Goal: Transaction & Acquisition: Purchase product/service

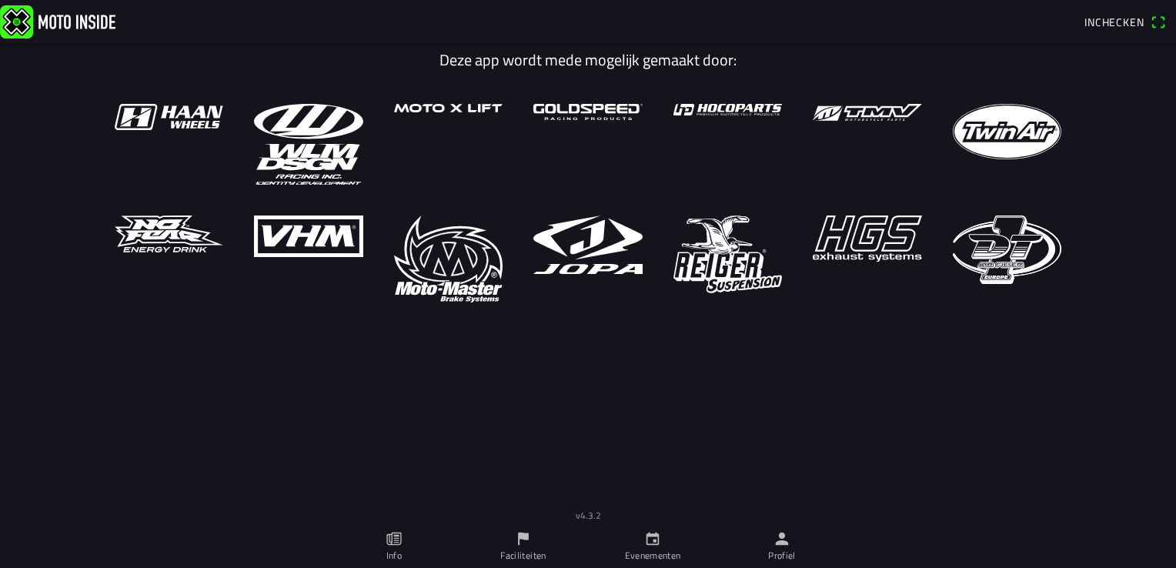
click at [1129, 23] on span "Inchecken" at bounding box center [1115, 22] width 60 height 16
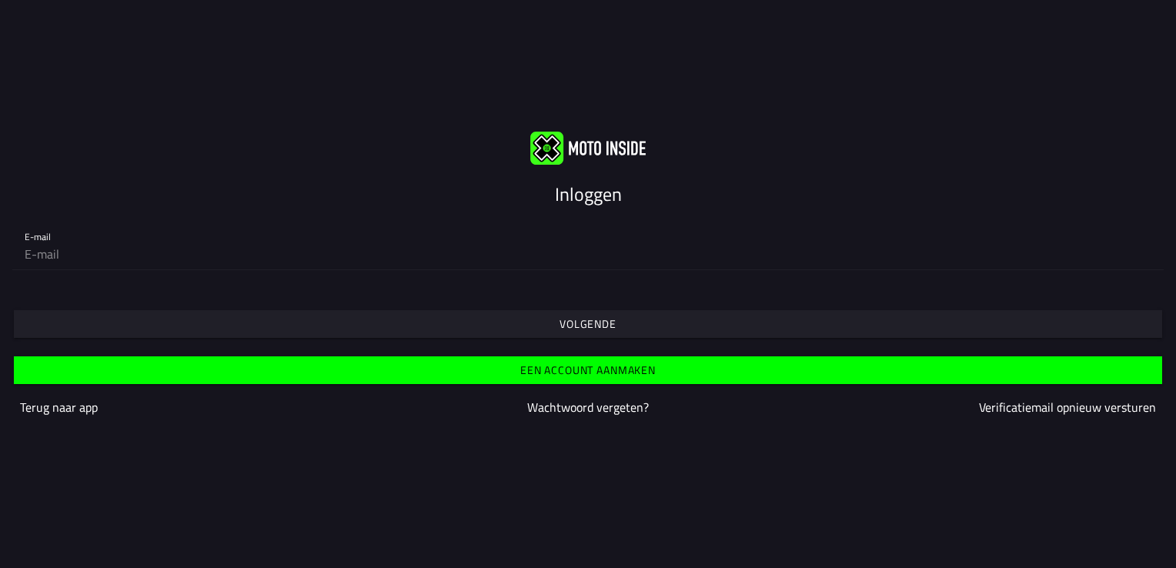
click at [57, 256] on input "email" at bounding box center [588, 254] width 1127 height 31
type input "[EMAIL_ADDRESS][DOMAIN_NAME]"
click at [0, 0] on slot "Volgende" at bounding box center [0, 0] width 0 height 0
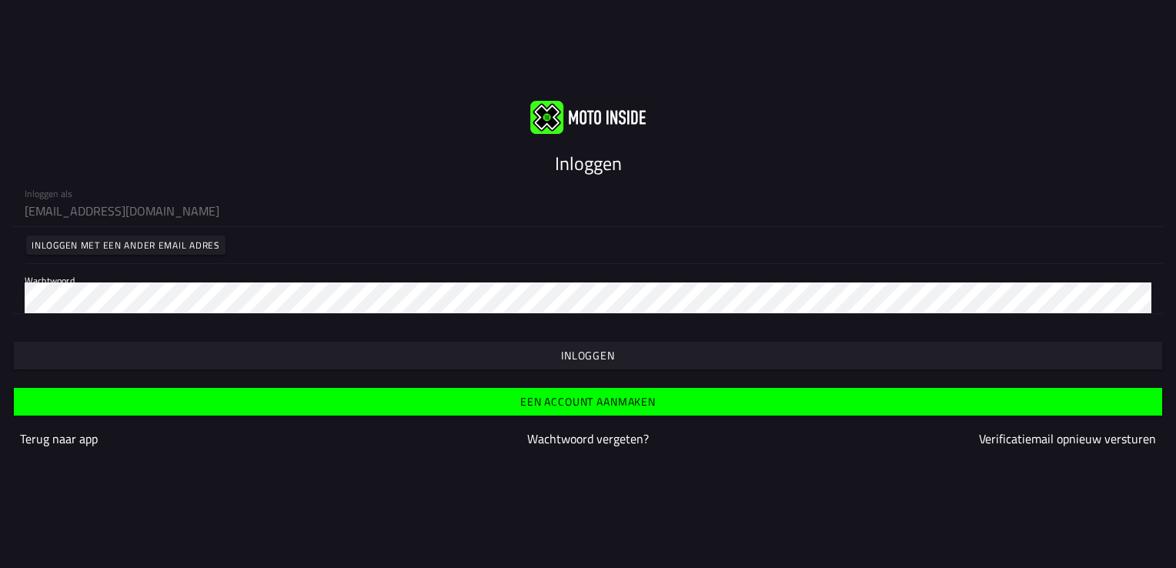
click at [0, 0] on slot "Inloggen" at bounding box center [0, 0] width 0 height 0
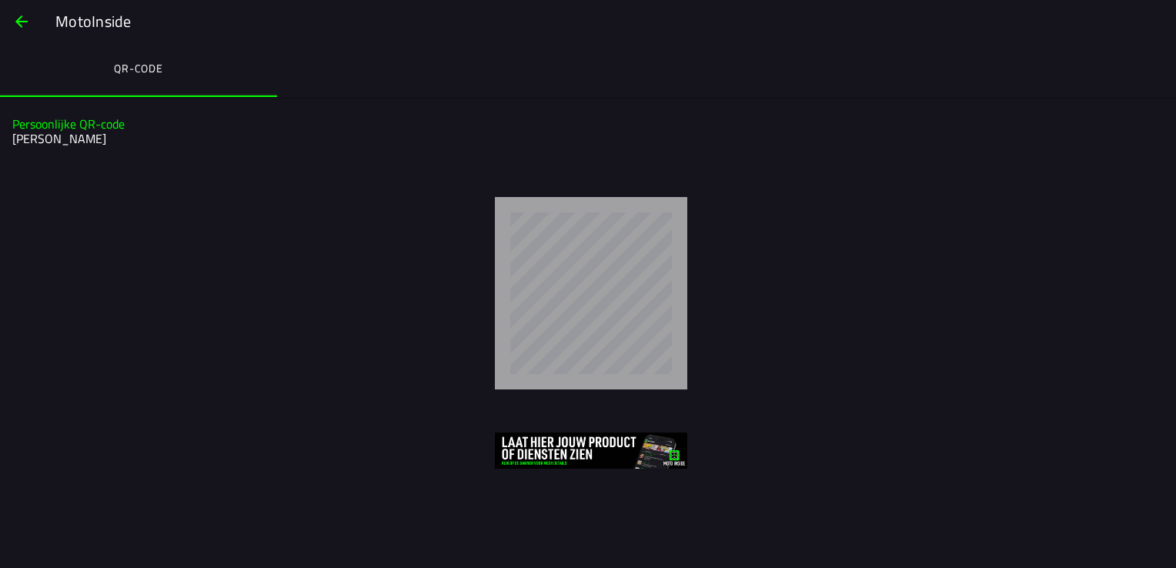
click at [551, 453] on img at bounding box center [591, 451] width 192 height 36
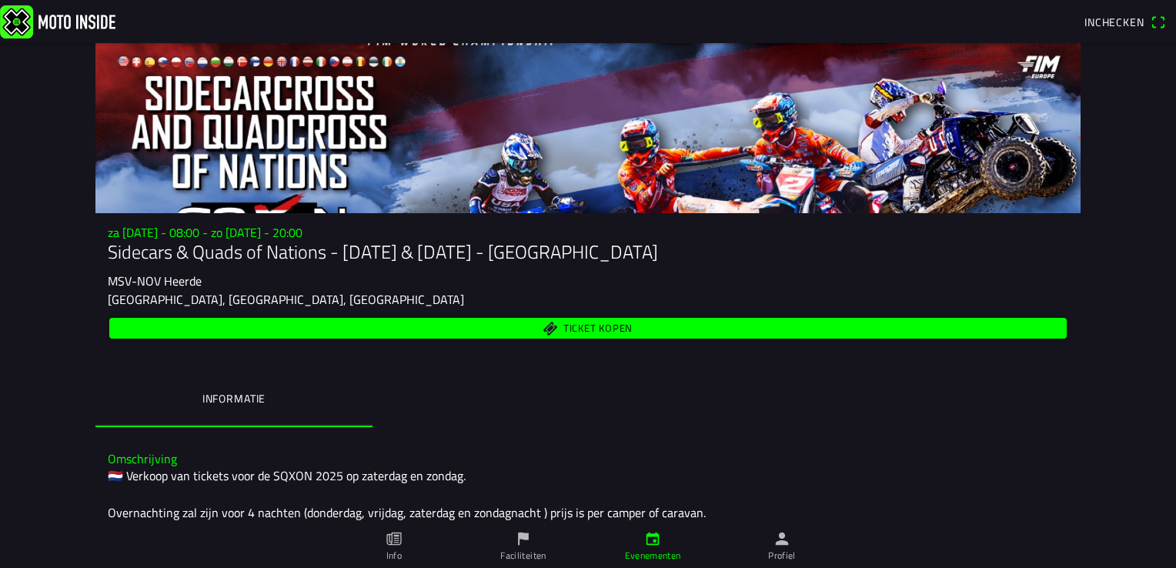
click at [578, 329] on span "Ticket kopen" at bounding box center [598, 329] width 69 height 10
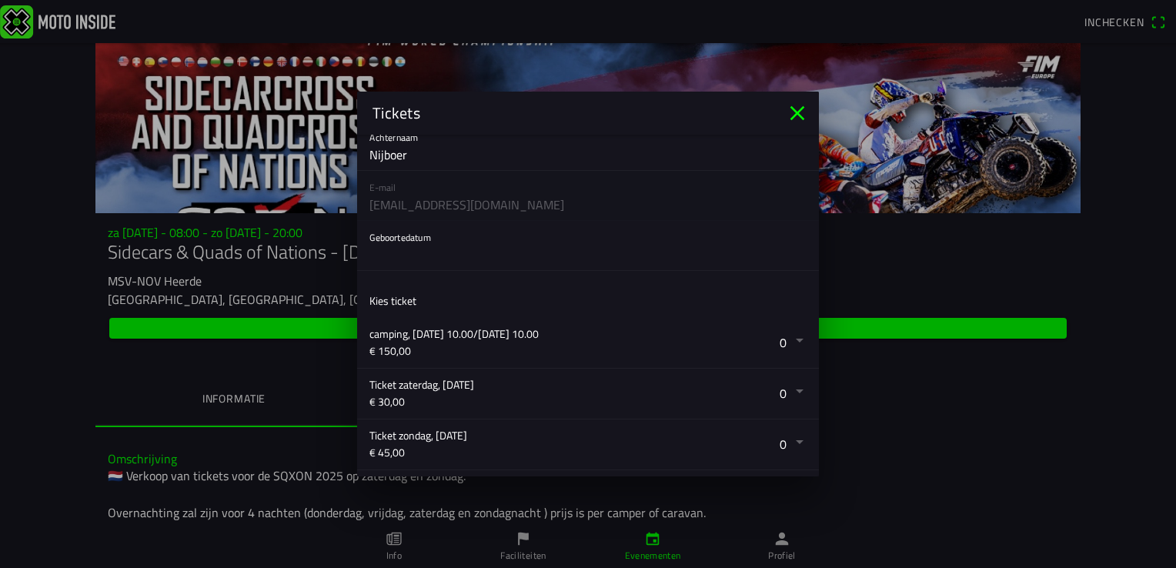
scroll to position [95, 0]
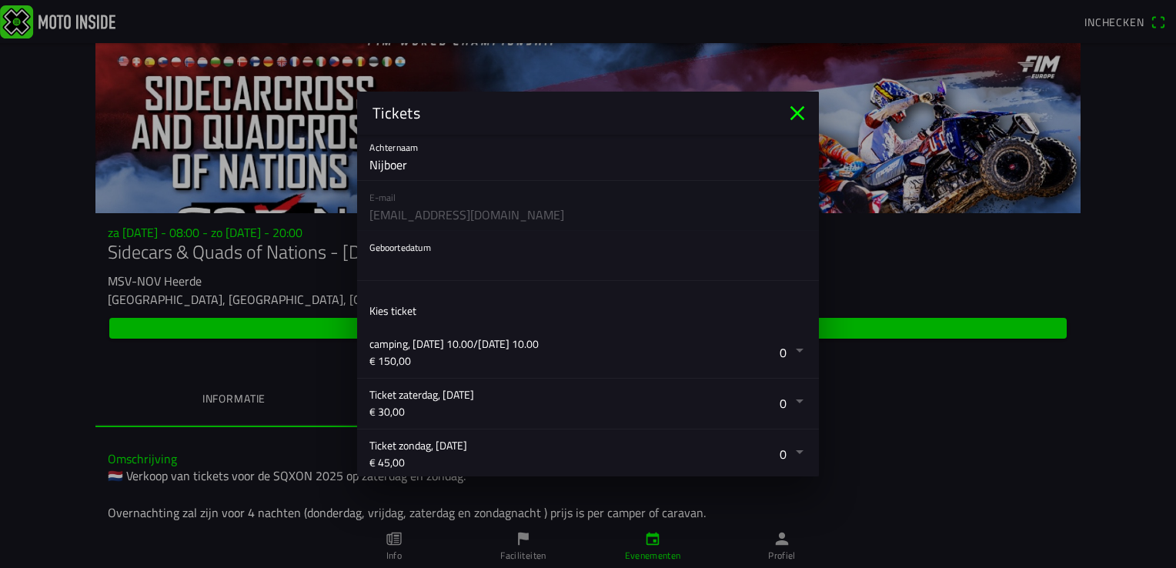
click at [414, 251] on button "button" at bounding box center [595, 255] width 450 height 49
drag, startPoint x: 813, startPoint y: 230, endPoint x: 797, endPoint y: 276, distance: 48.2
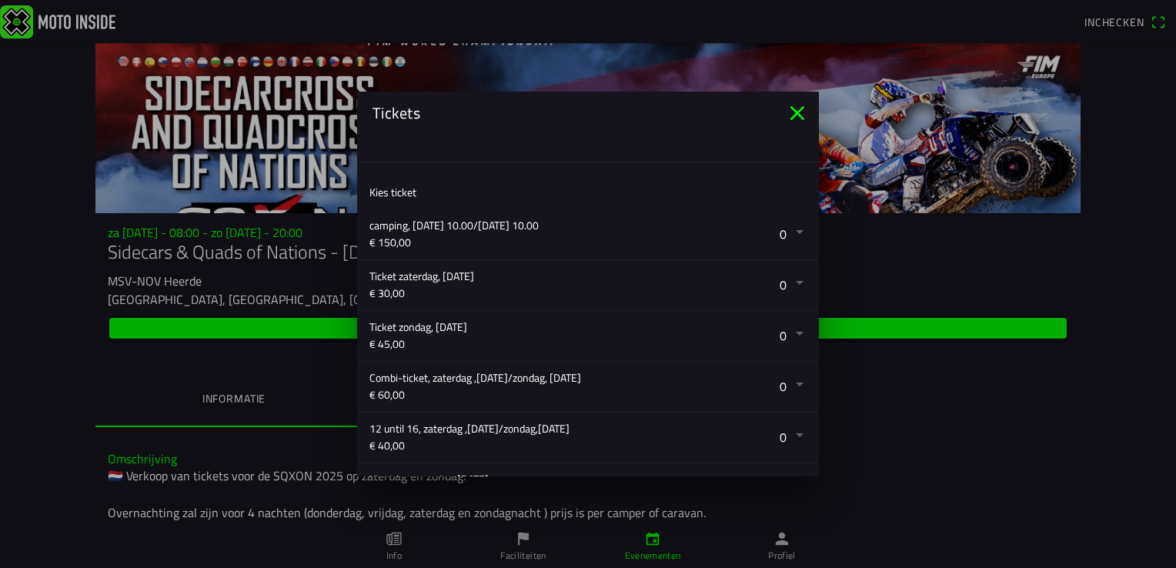
scroll to position [249, 0]
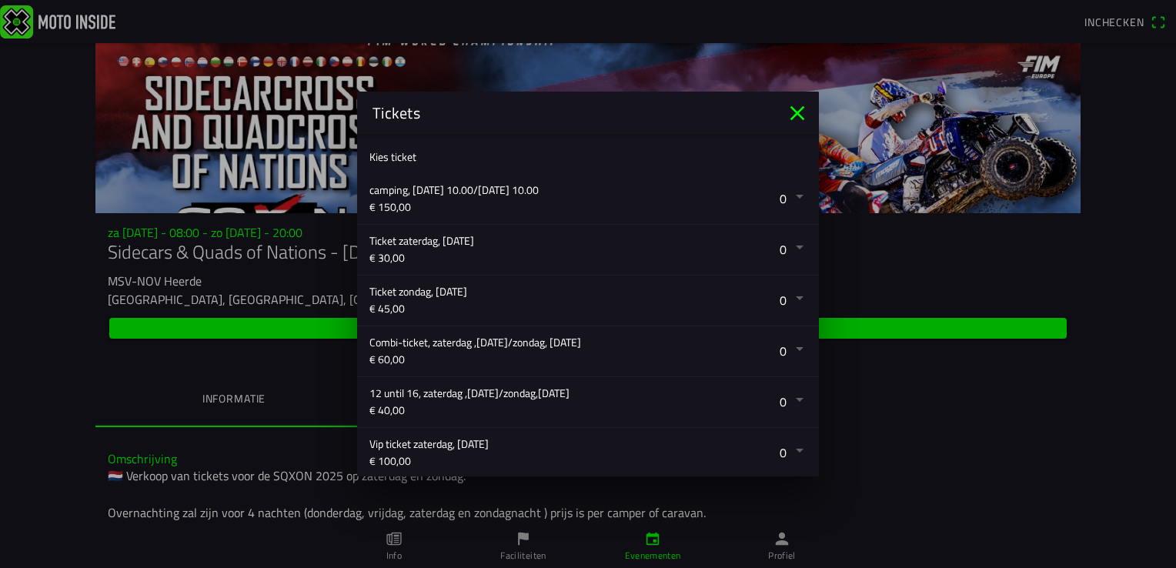
click at [772, 298] on button "button" at bounding box center [595, 301] width 450 height 50
click at [801, 112] on ion-backdrop at bounding box center [588, 284] width 1176 height 568
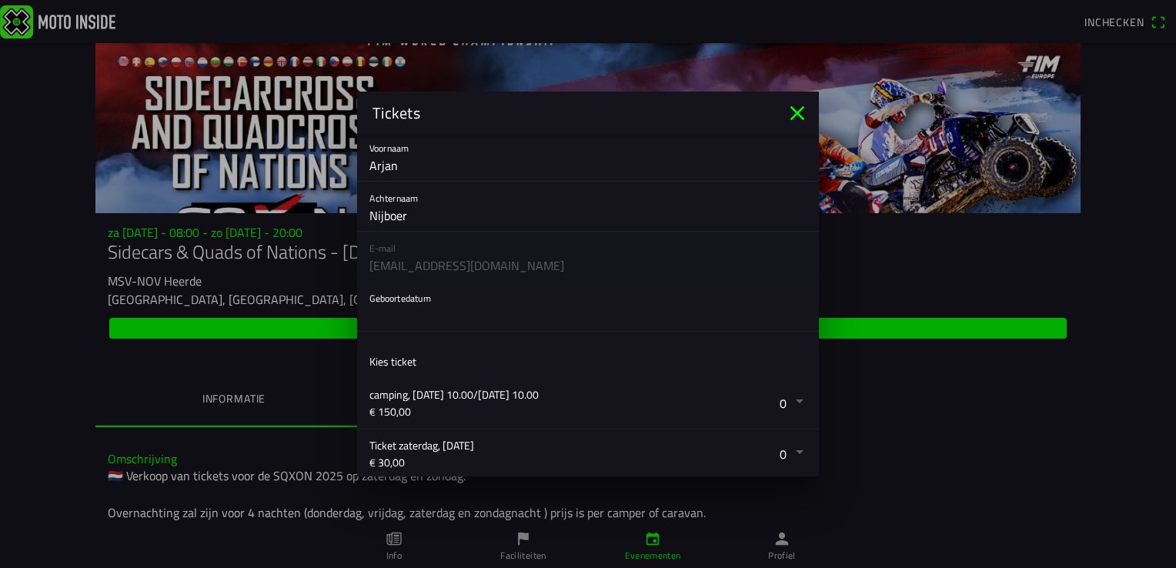
scroll to position [0, 0]
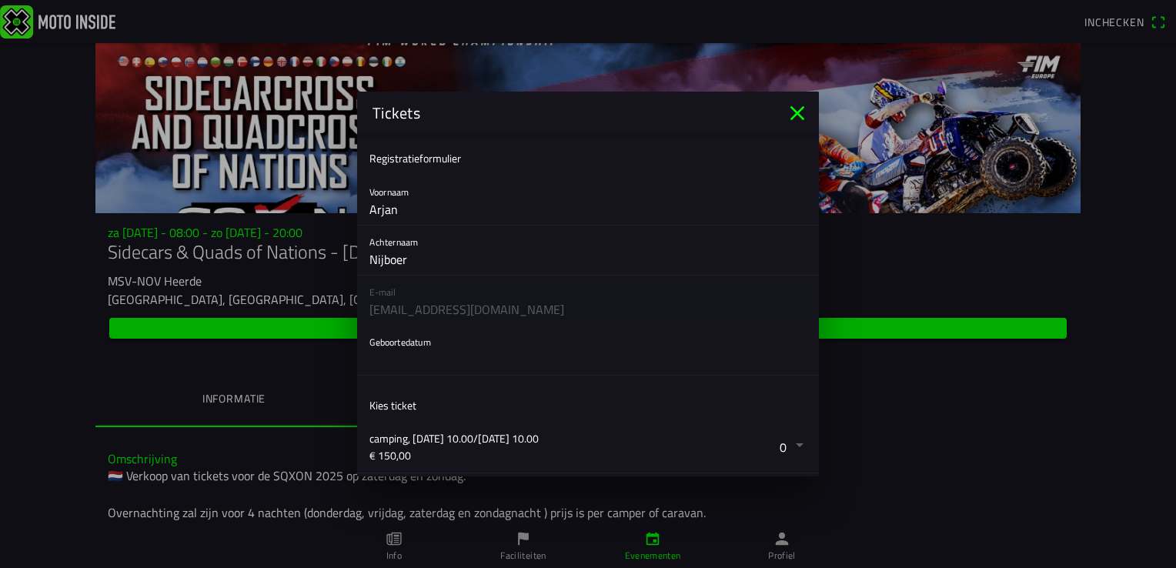
click at [791, 110] on icon "close" at bounding box center [797, 113] width 25 height 25
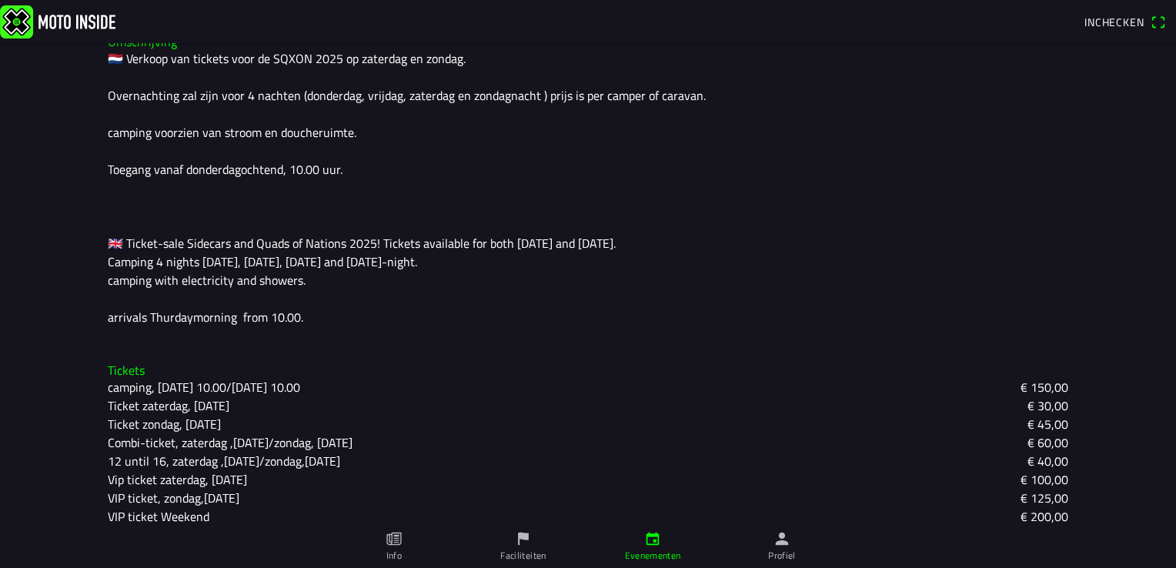
scroll to position [430, 0]
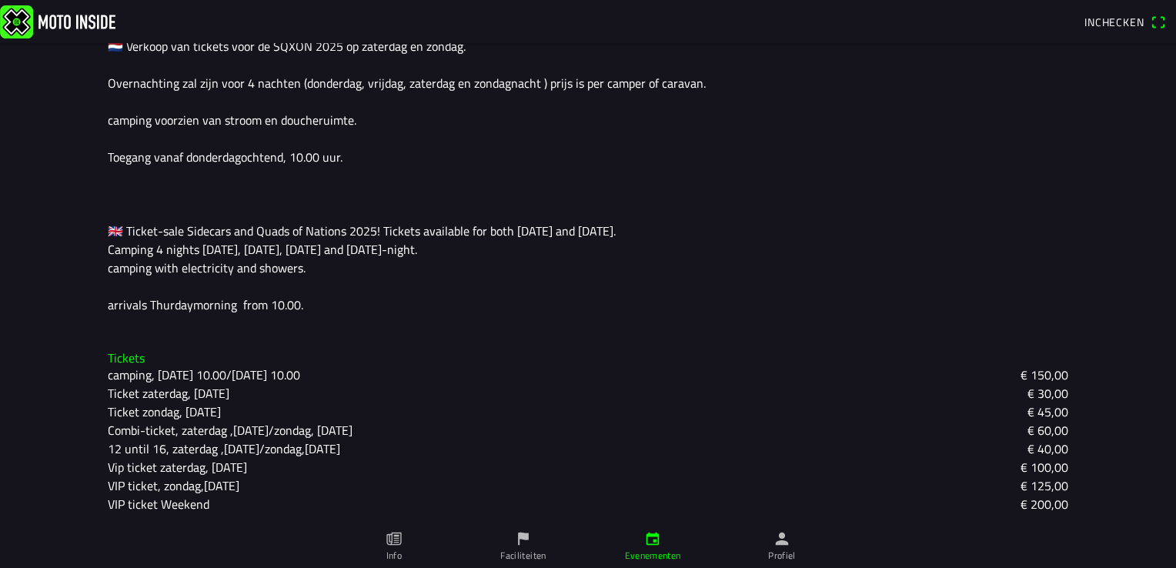
click at [788, 554] on ion-label "Profiel" at bounding box center [782, 556] width 28 height 14
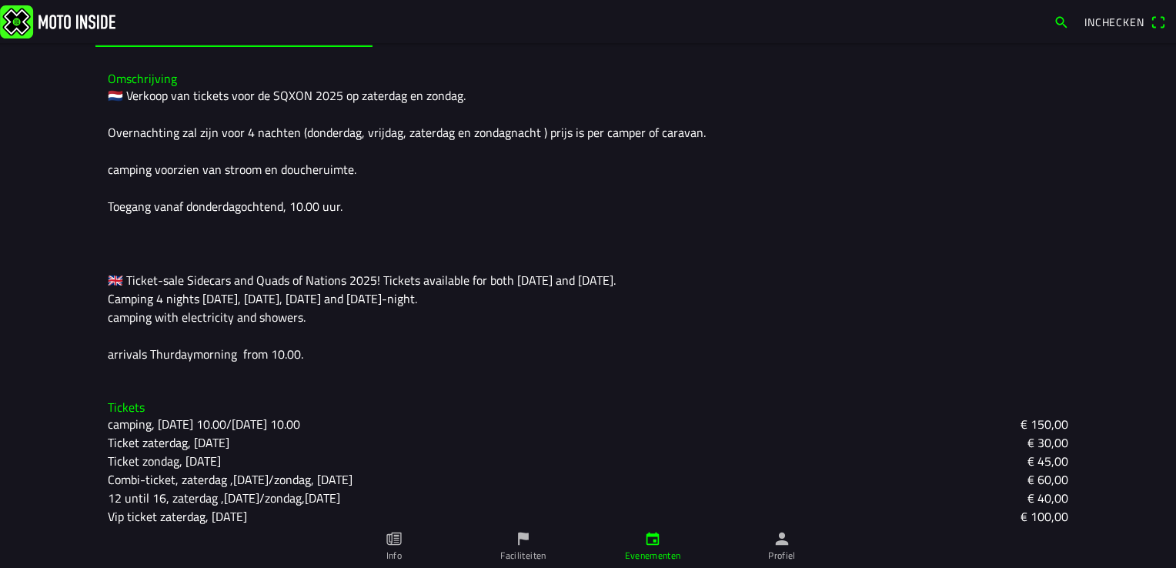
scroll to position [430, 0]
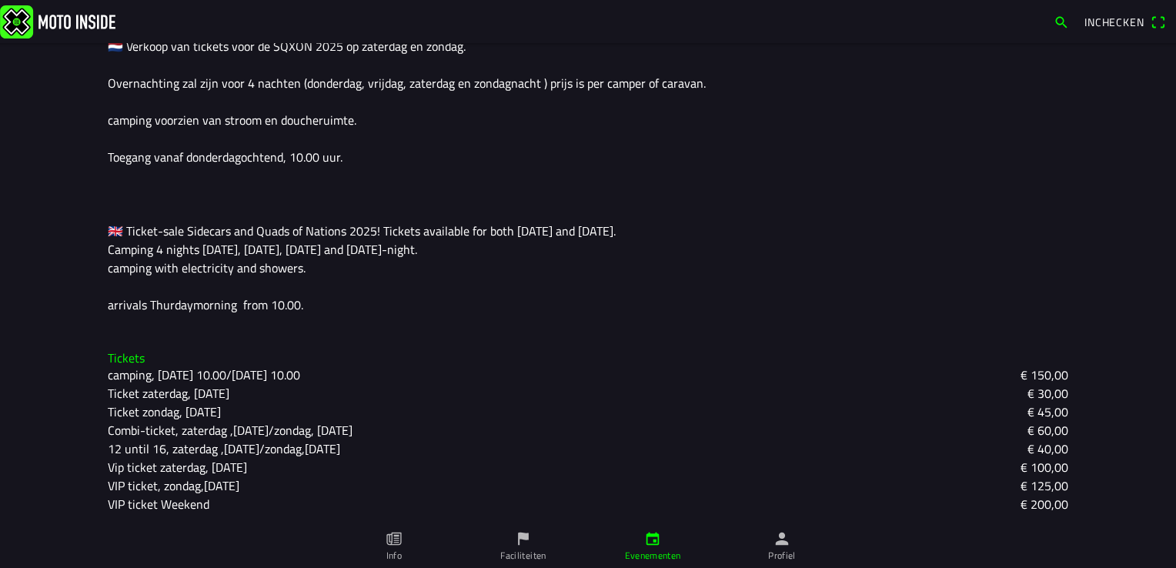
click at [0, 0] on slot "Ticket zondag, Sunday" at bounding box center [0, 0] width 0 height 0
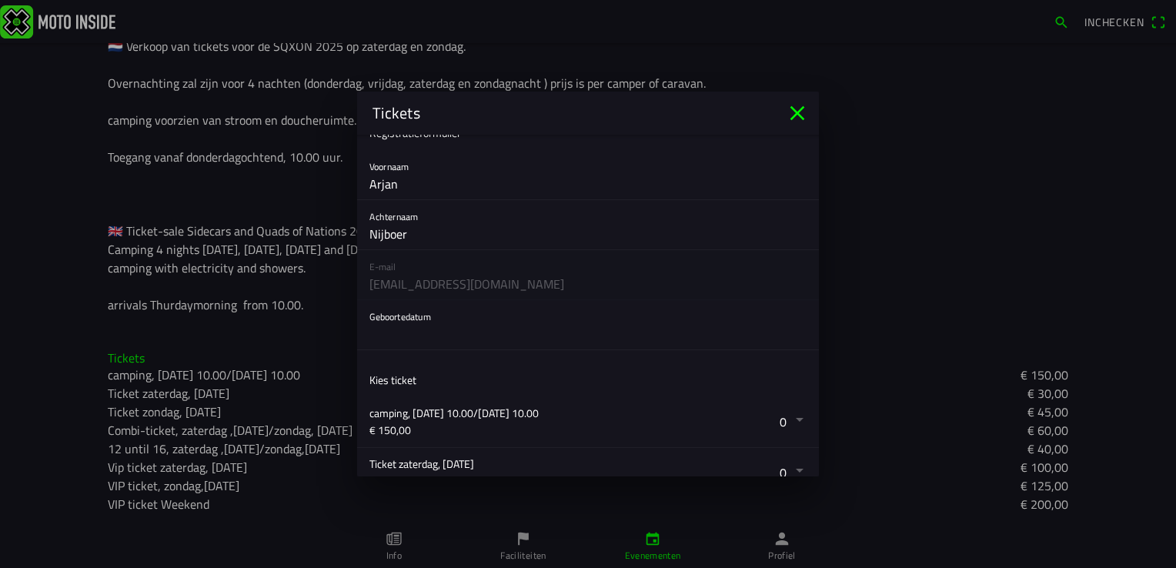
scroll to position [0, 0]
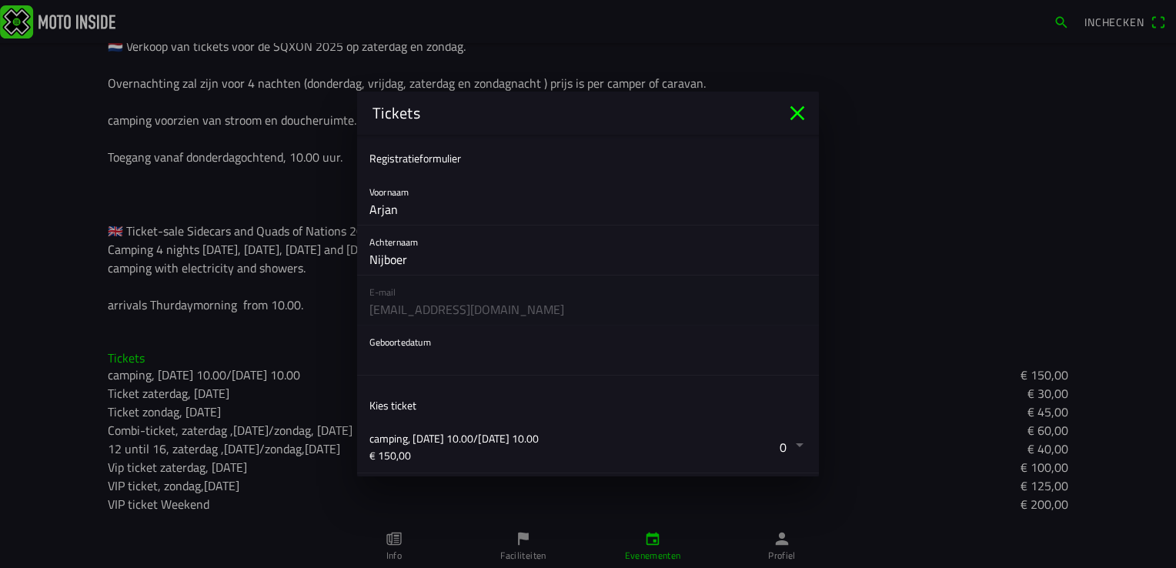
click at [416, 340] on button "button" at bounding box center [595, 350] width 450 height 49
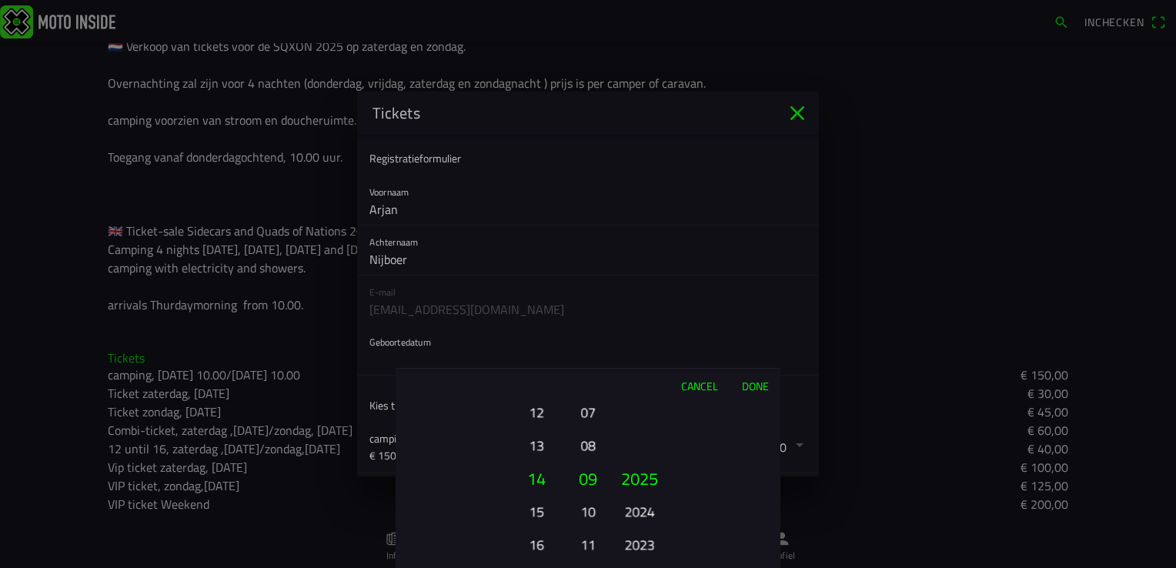
click at [534, 447] on button "13" at bounding box center [536, 445] width 42 height 27
drag, startPoint x: 586, startPoint y: 407, endPoint x: 592, endPoint y: 571, distance: 164.1
click at [592, 567] on html "Inchecken za 27 sep. - 08:00 - zo 28 sep. - 20:00 Sidecars & Quads of Nations -…" at bounding box center [588, 284] width 1176 height 568
drag, startPoint x: 589, startPoint y: 451, endPoint x: 584, endPoint y: 483, distance: 32.7
click at [584, 483] on button "04" at bounding box center [588, 477] width 26 height 33
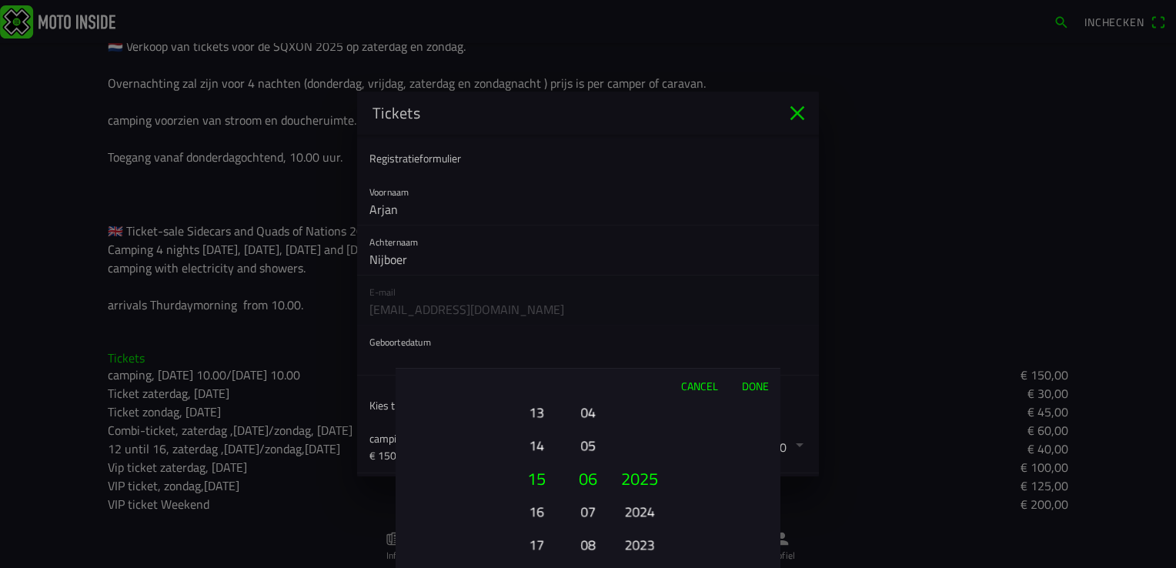
drag, startPoint x: 535, startPoint y: 460, endPoint x: 531, endPoint y: 399, distance: 61.7
click at [531, 399] on div "Cancel Done 01 02 03 04 05 06 07 08 09 10 11 12 13 14 15 16 17 18 19 20 21 22 2…" at bounding box center [588, 468] width 385 height 200
drag, startPoint x: 536, startPoint y: 442, endPoint x: 538, endPoint y: 410, distance: 32.4
click at [538, 410] on button "13" at bounding box center [536, 413] width 42 height 27
drag, startPoint x: 637, startPoint y: 484, endPoint x: 627, endPoint y: 580, distance: 96.8
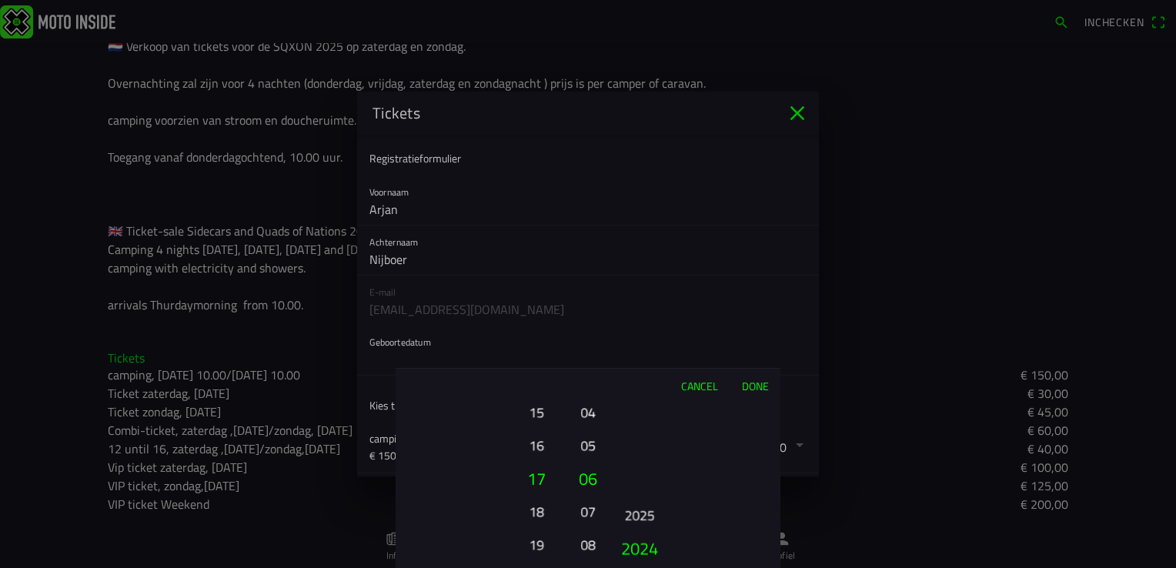
click at [627, 567] on html "Inchecken za 27 sep. - 08:00 - zo 28 sep. - 20:00 Sidecars & Quads of Nations -…" at bounding box center [588, 284] width 1176 height 568
drag, startPoint x: 641, startPoint y: 517, endPoint x: 706, endPoint y: 92, distance: 430.0
click at [706, 92] on ion-picker "Cancel Done 01 02 03 04 05 06 07 08 09 10 11 12 13 14 15 16 17 18 19 20 21 22 2…" at bounding box center [588, 284] width 1176 height 568
drag, startPoint x: 637, startPoint y: 525, endPoint x: 714, endPoint y: 128, distance: 404.6
click at [715, 126] on ion-picker "Cancel Done 01 02 03 04 05 06 07 08 09 10 11 12 13 14 15 16 17 18 19 20 21 22 2…" at bounding box center [588, 284] width 1176 height 568
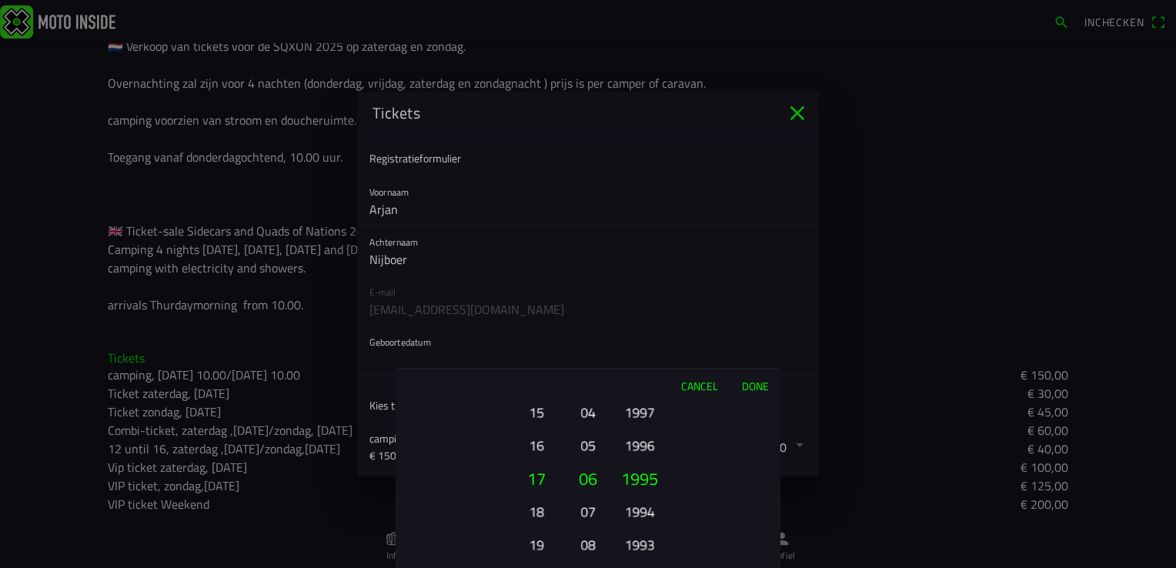
drag, startPoint x: 655, startPoint y: 433, endPoint x: 679, endPoint y: 341, distance: 94.7
click at [675, 353] on ion-picker "Cancel Done 01 02 03 04 05 06 07 08 09 10 11 12 13 14 15 16 17 18 19 20 21 22 2…" at bounding box center [588, 284] width 1176 height 568
drag, startPoint x: 647, startPoint y: 518, endPoint x: 647, endPoint y: 396, distance: 122.4
click at [647, 396] on div "Cancel Done 01 02 03 04 05 06 07 08 09 10 11 12 13 14 15 16 17 18 19 20 21 22 2…" at bounding box center [588, 468] width 385 height 200
drag, startPoint x: 625, startPoint y: 522, endPoint x: 641, endPoint y: 439, distance: 84.6
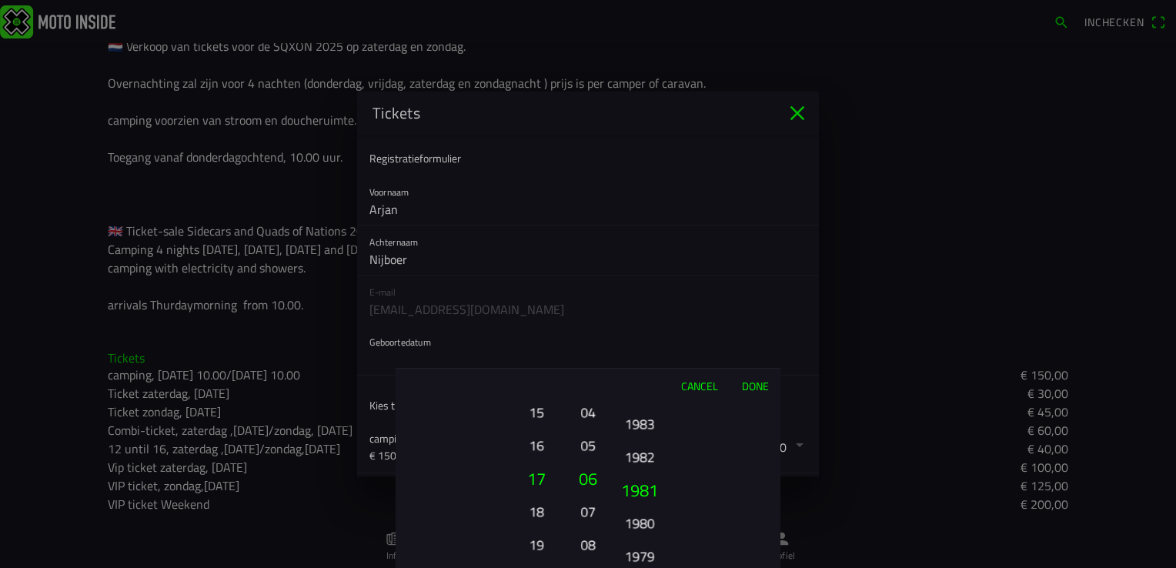
click at [641, 443] on button "1982" at bounding box center [639, 456] width 42 height 27
drag, startPoint x: 644, startPoint y: 514, endPoint x: 656, endPoint y: 371, distance: 143.7
click at [656, 372] on div "Cancel Done 01 02 03 04 05 06 07 08 09 10 11 12 13 14 15 16 17 18 19 20 21 22 2…" at bounding box center [588, 468] width 385 height 200
drag, startPoint x: 534, startPoint y: 413, endPoint x: 541, endPoint y: 548, distance: 135.7
click at [541, 548] on button "15" at bounding box center [536, 547] width 42 height 27
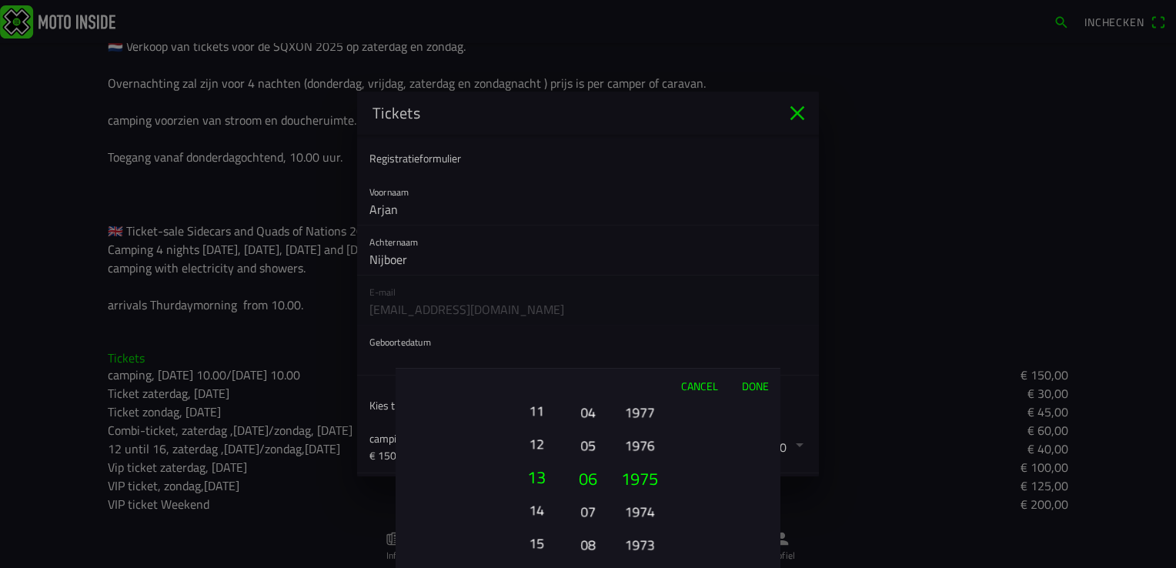
drag, startPoint x: 544, startPoint y: 531, endPoint x: 544, endPoint y: 497, distance: 34.6
click at [544, 497] on button "14" at bounding box center [536, 510] width 42 height 27
drag, startPoint x: 593, startPoint y: 411, endPoint x: 584, endPoint y: 475, distance: 64.5
click at [584, 475] on button "04" at bounding box center [588, 477] width 26 height 33
drag, startPoint x: 531, startPoint y: 477, endPoint x: 534, endPoint y: 511, distance: 34.0
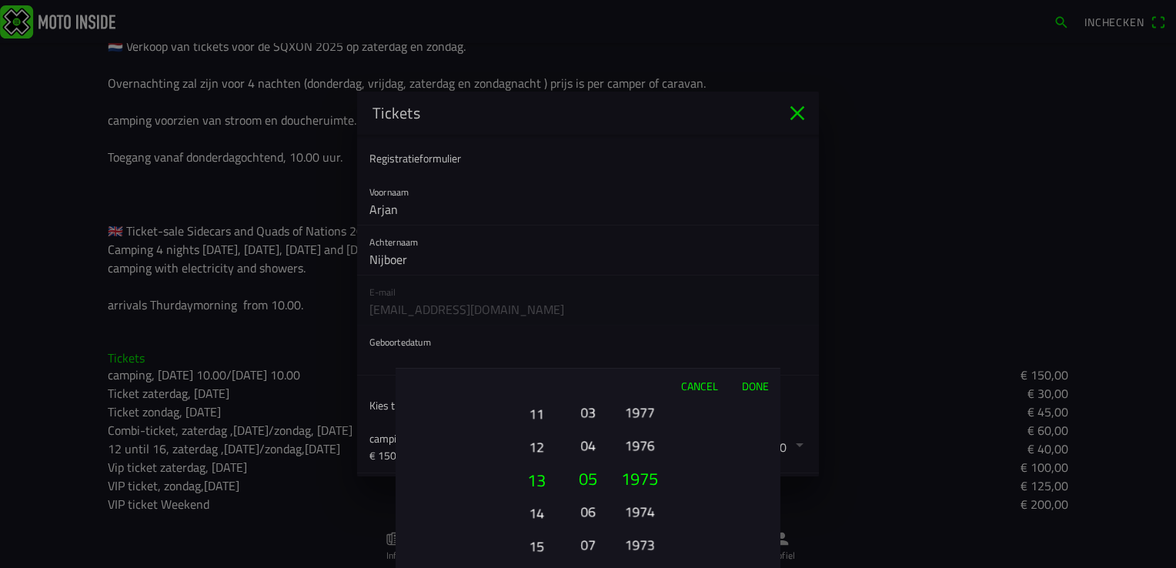
click at [534, 511] on button "14" at bounding box center [536, 513] width 42 height 27
drag, startPoint x: 641, startPoint y: 476, endPoint x: 621, endPoint y: 477, distance: 19.3
click at [621, 477] on button "1975" at bounding box center [640, 479] width 52 height 33
drag, startPoint x: 638, startPoint y: 437, endPoint x: 636, endPoint y: 478, distance: 41.6
click at [636, 478] on button "1975" at bounding box center [640, 487] width 52 height 33
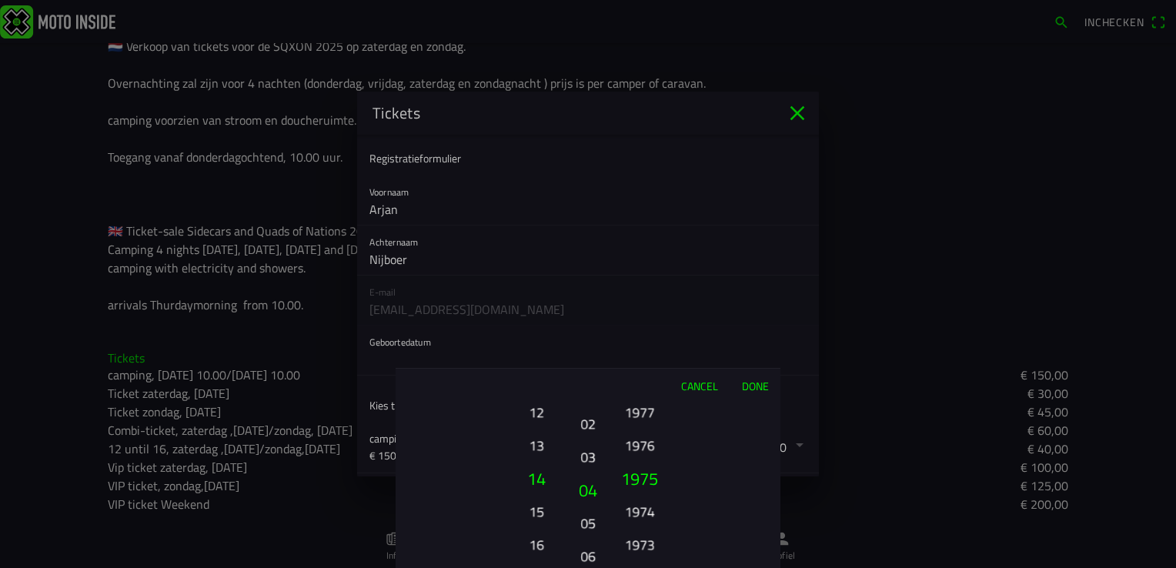
drag, startPoint x: 585, startPoint y: 480, endPoint x: 597, endPoint y: 524, distance: 46.3
click at [597, 524] on button "05" at bounding box center [588, 523] width 22 height 27
drag, startPoint x: 597, startPoint y: 516, endPoint x: 589, endPoint y: 480, distance: 37.0
click at [589, 480] on button "04" at bounding box center [588, 475] width 26 height 33
drag, startPoint x: 589, startPoint y: 480, endPoint x: 587, endPoint y: 510, distance: 30.9
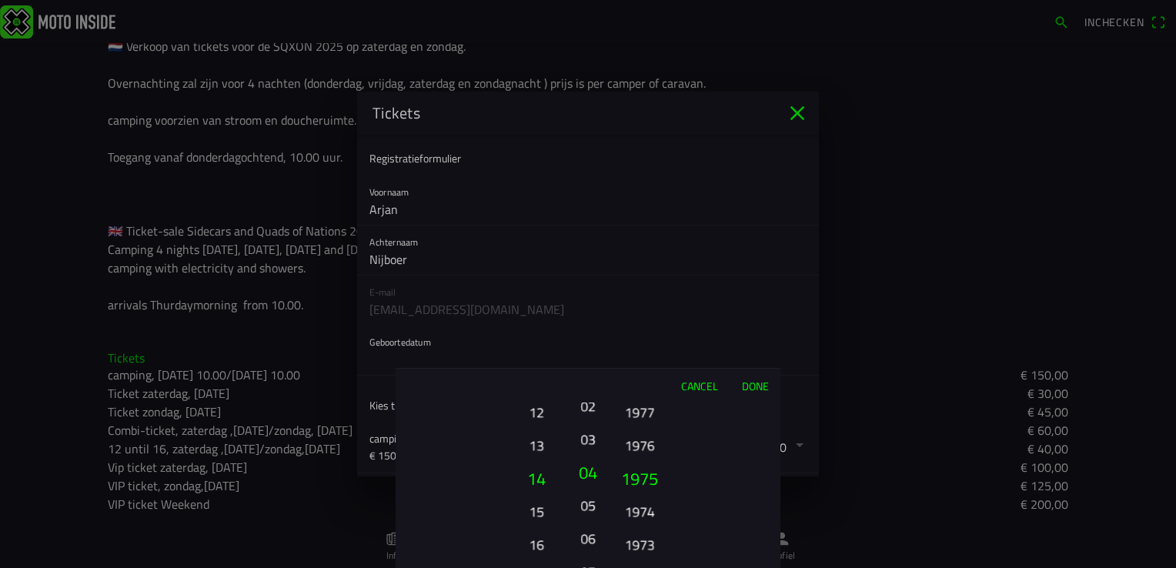
click at [587, 510] on button "05" at bounding box center [588, 505] width 22 height 27
drag, startPoint x: 533, startPoint y: 451, endPoint x: 537, endPoint y: 487, distance: 35.7
click at [537, 487] on button "13" at bounding box center [536, 480] width 52 height 33
drag, startPoint x: 537, startPoint y: 487, endPoint x: 537, endPoint y: 455, distance: 31.6
click at [537, 455] on button "12" at bounding box center [536, 446] width 42 height 27
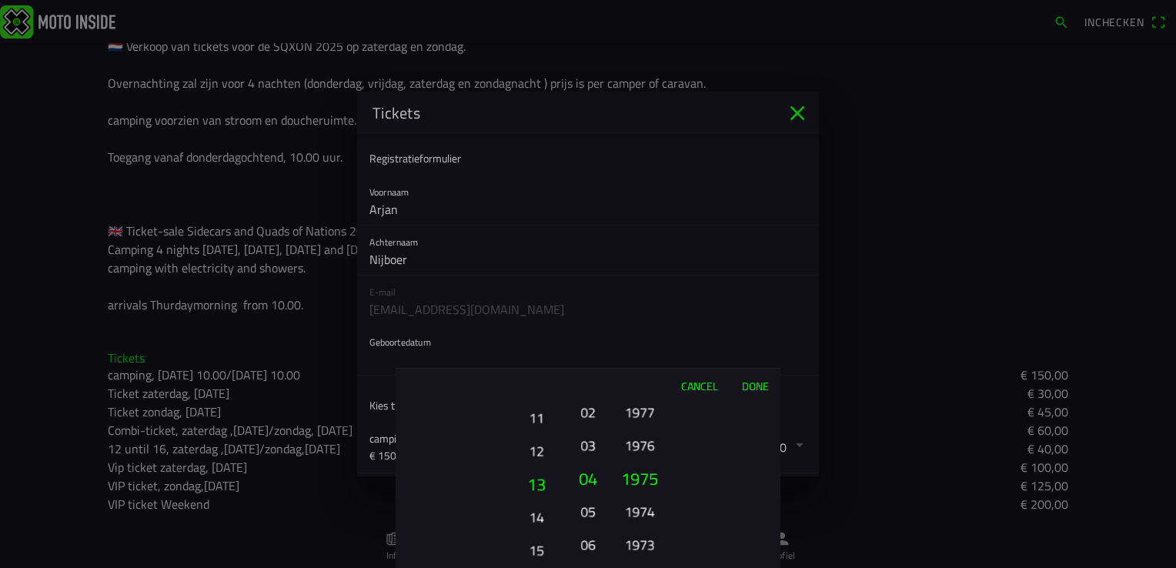
drag, startPoint x: 538, startPoint y: 470, endPoint x: 537, endPoint y: 537, distance: 67.8
click at [537, 537] on button "15" at bounding box center [536, 550] width 42 height 27
drag, startPoint x: 534, startPoint y: 533, endPoint x: 535, endPoint y: 463, distance: 70.1
click at [535, 471] on button "13" at bounding box center [536, 487] width 52 height 33
drag, startPoint x: 537, startPoint y: 499, endPoint x: 540, endPoint y: 516, distance: 17.2
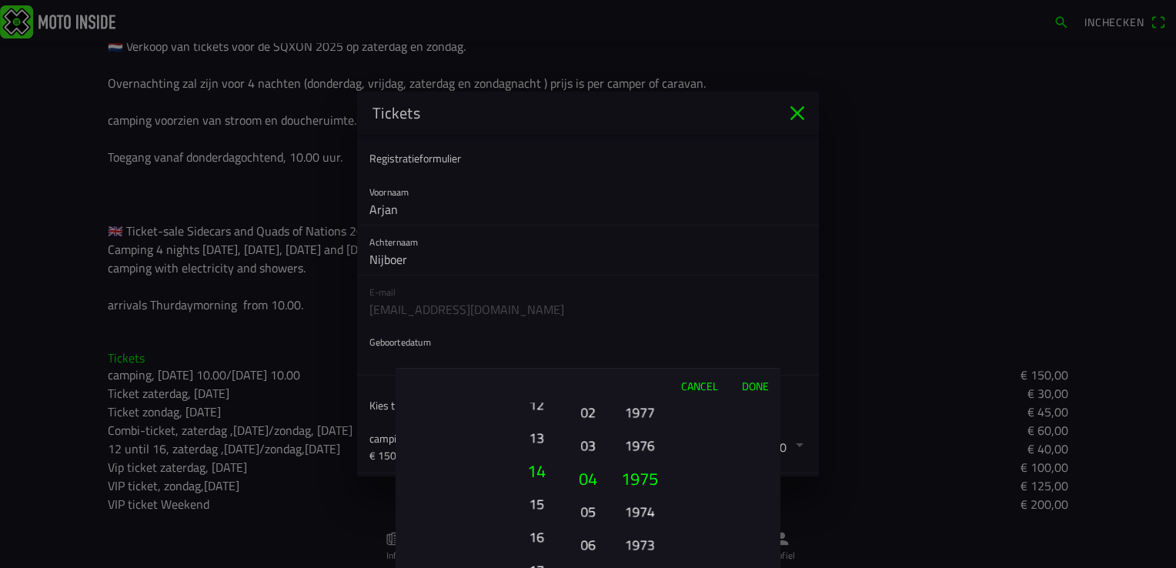
click at [540, 516] on button "15" at bounding box center [536, 503] width 42 height 27
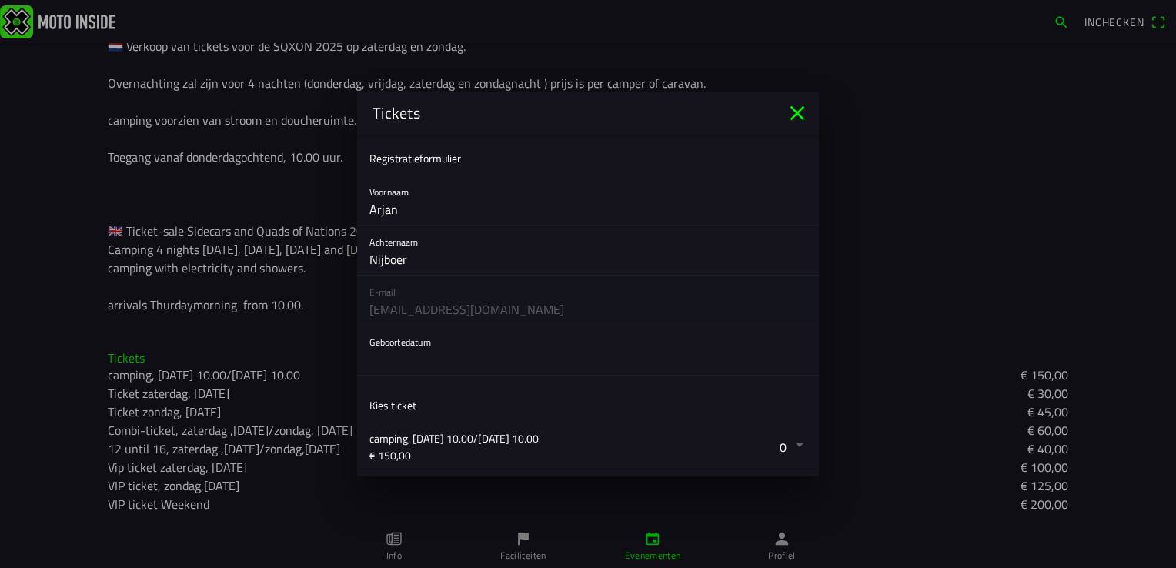
click at [753, 352] on ion-backdrop at bounding box center [588, 284] width 1176 height 568
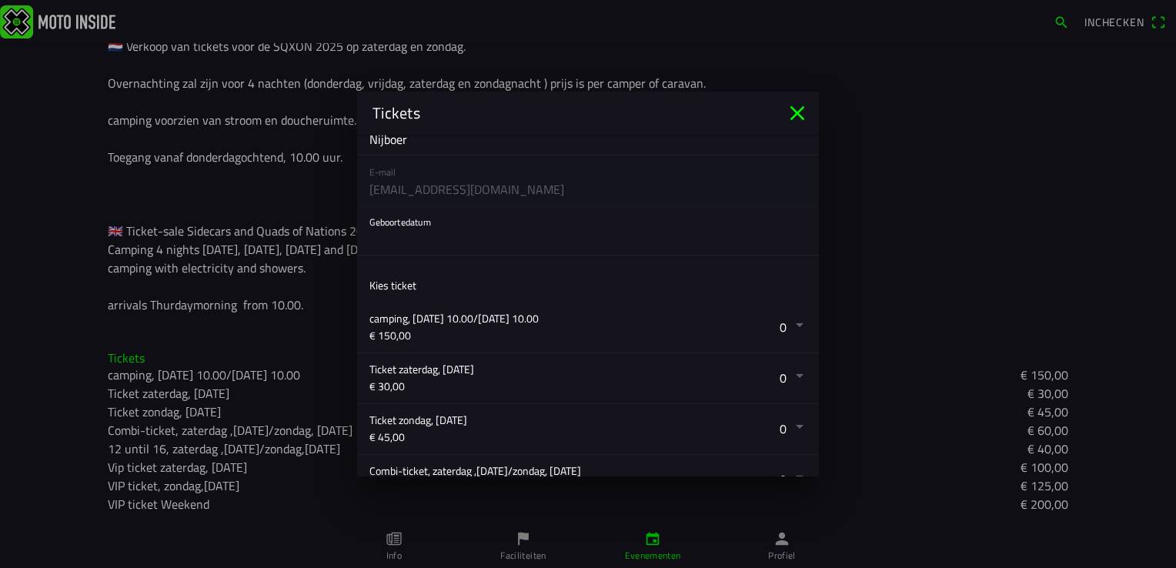
scroll to position [308, 0]
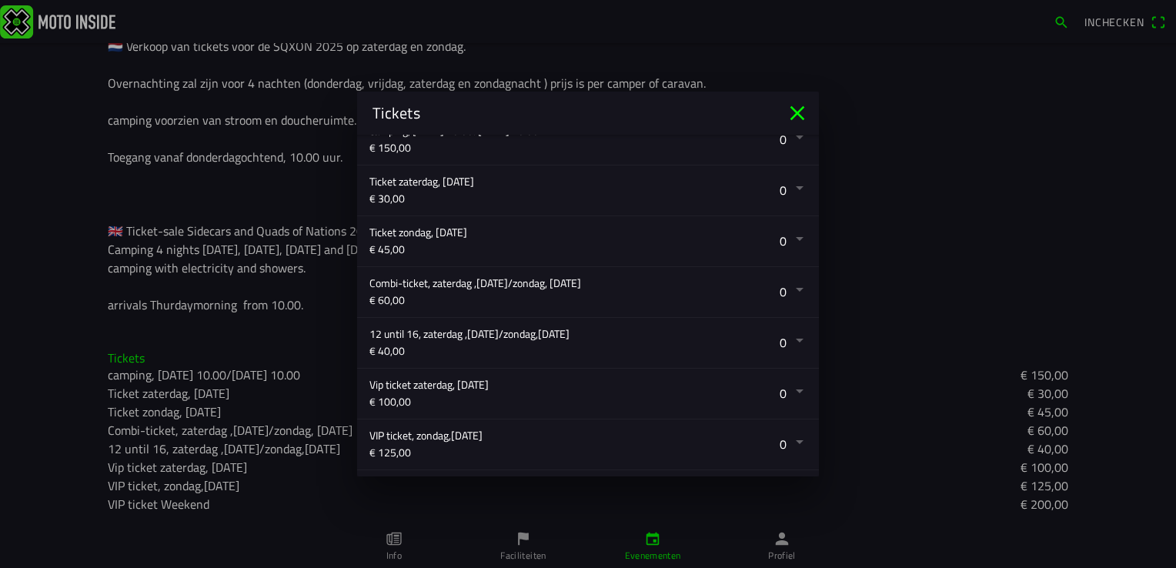
click at [771, 242] on button "button" at bounding box center [595, 241] width 450 height 50
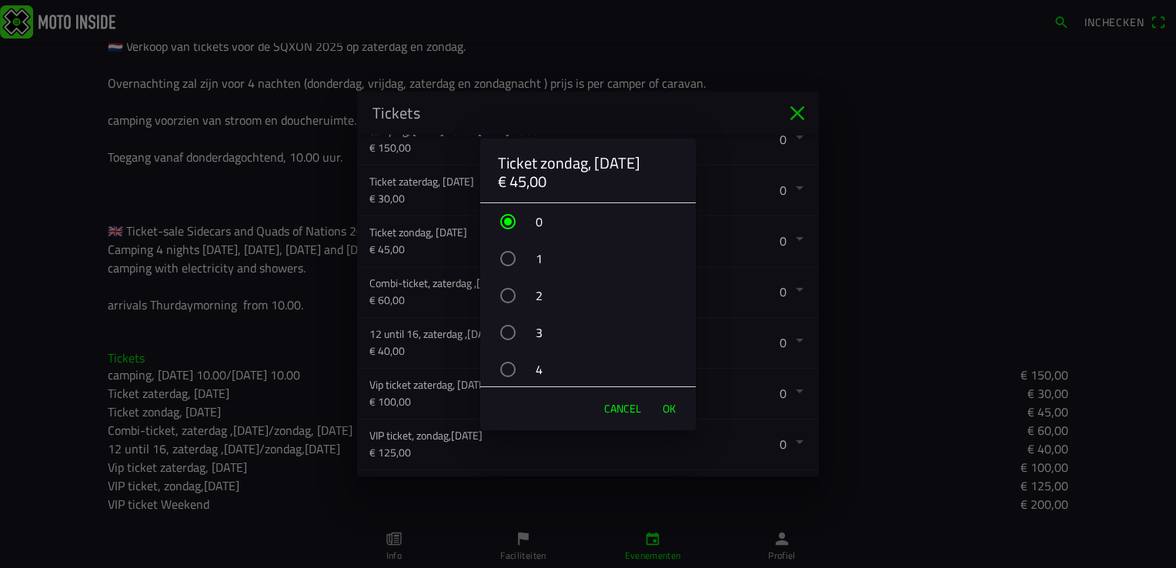
click at [503, 257] on div "button" at bounding box center [507, 258] width 15 height 15
click at [664, 404] on span "OK" at bounding box center [669, 408] width 13 height 15
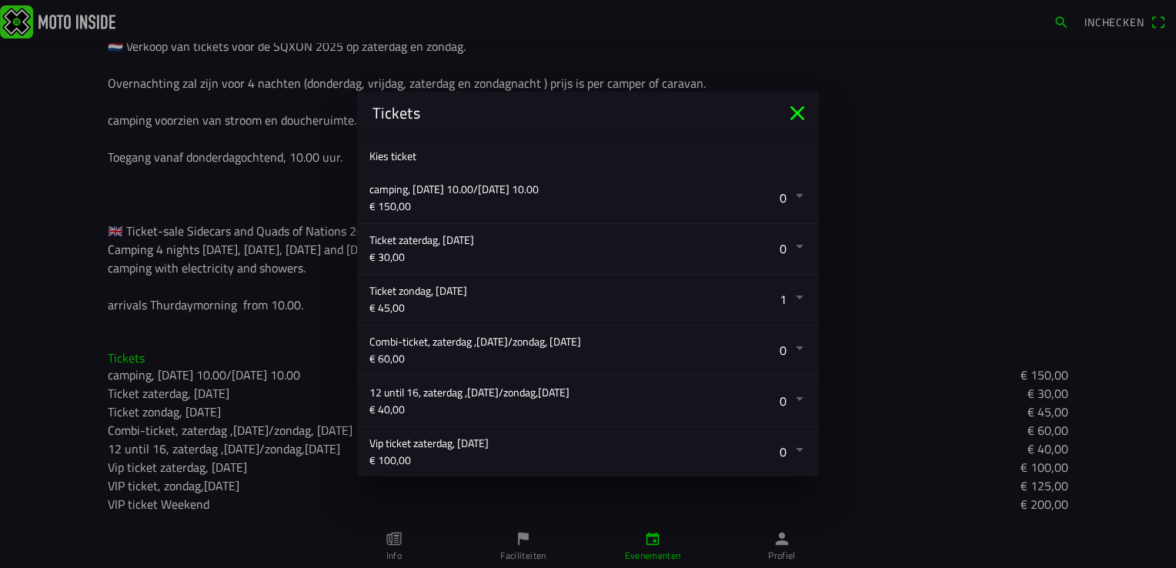
scroll to position [0, 0]
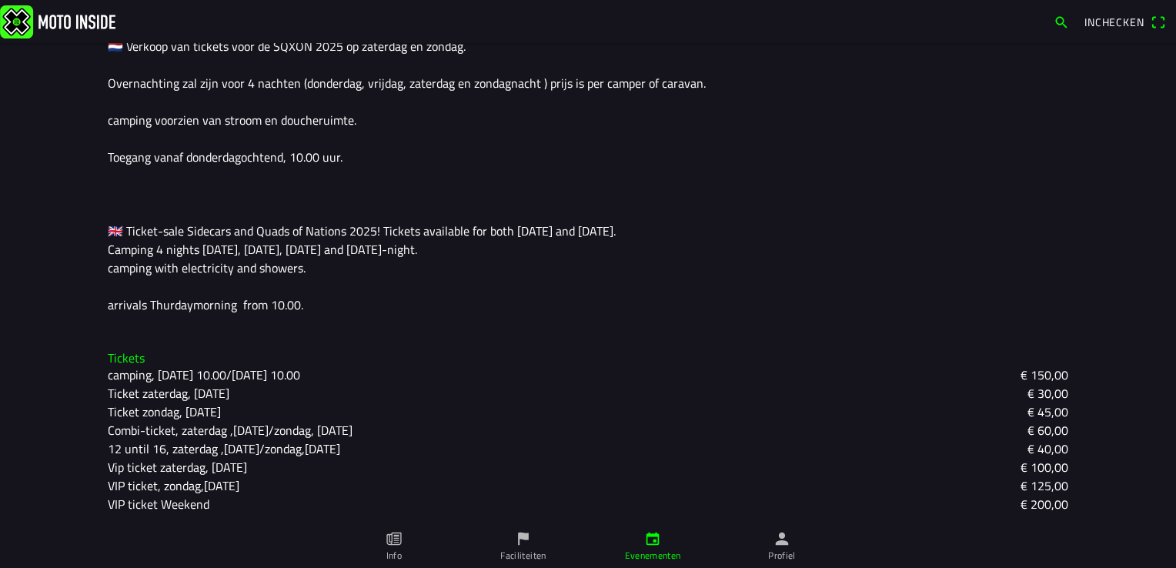
click at [1101, 20] on ion-backdrop at bounding box center [588, 284] width 1176 height 568
click at [1101, 20] on span "Inchecken" at bounding box center [1115, 22] width 60 height 16
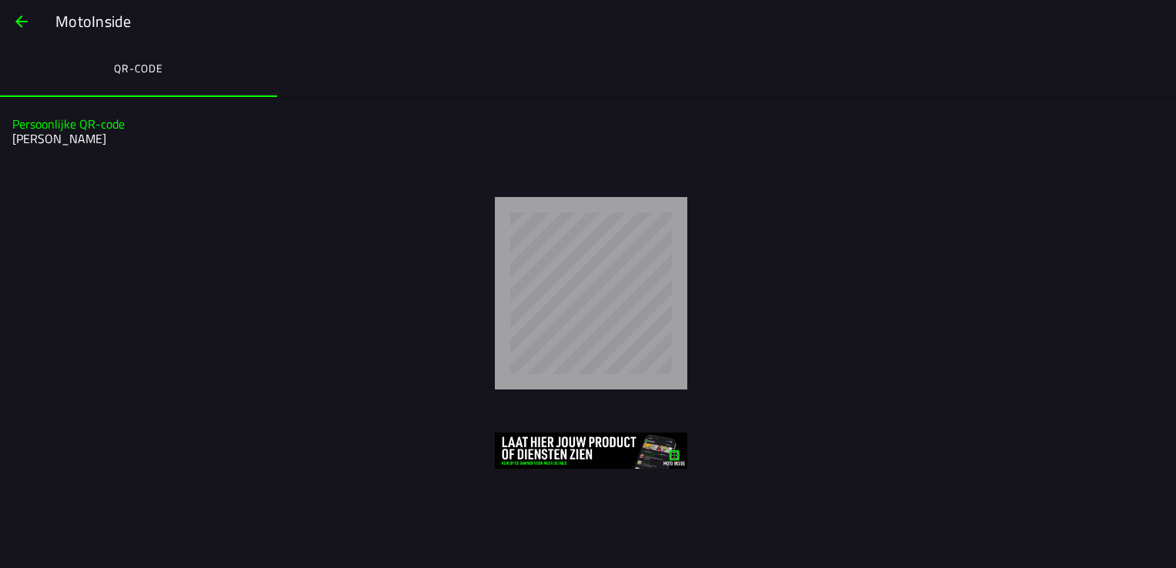
click at [1112, 17] on div "MotoInside" at bounding box center [608, 21] width 1106 height 23
click at [18, 17] on span "button" at bounding box center [21, 21] width 18 height 37
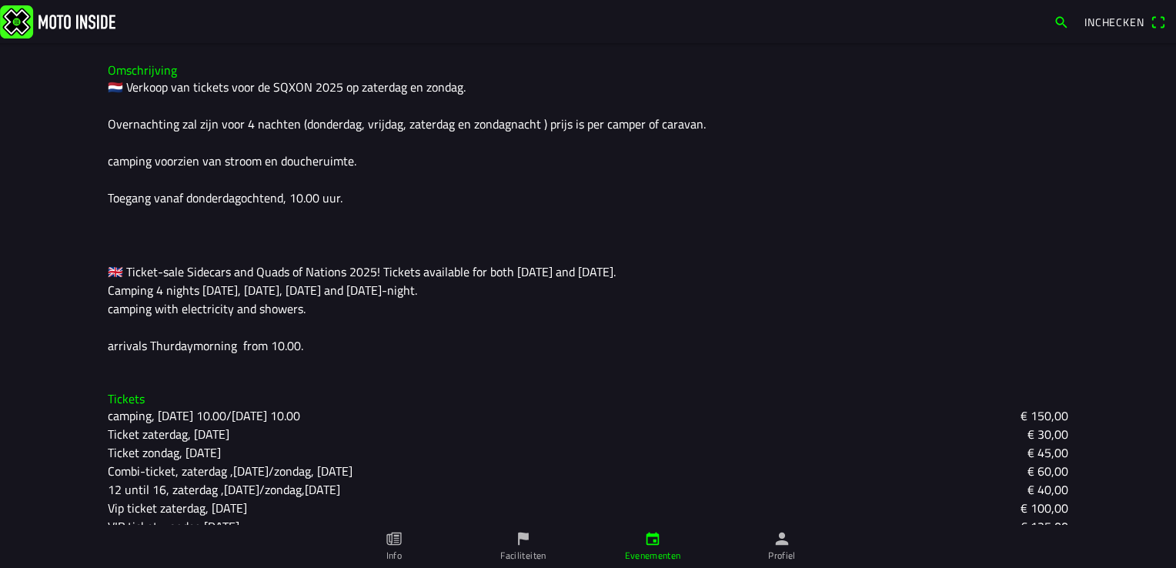
scroll to position [430, 0]
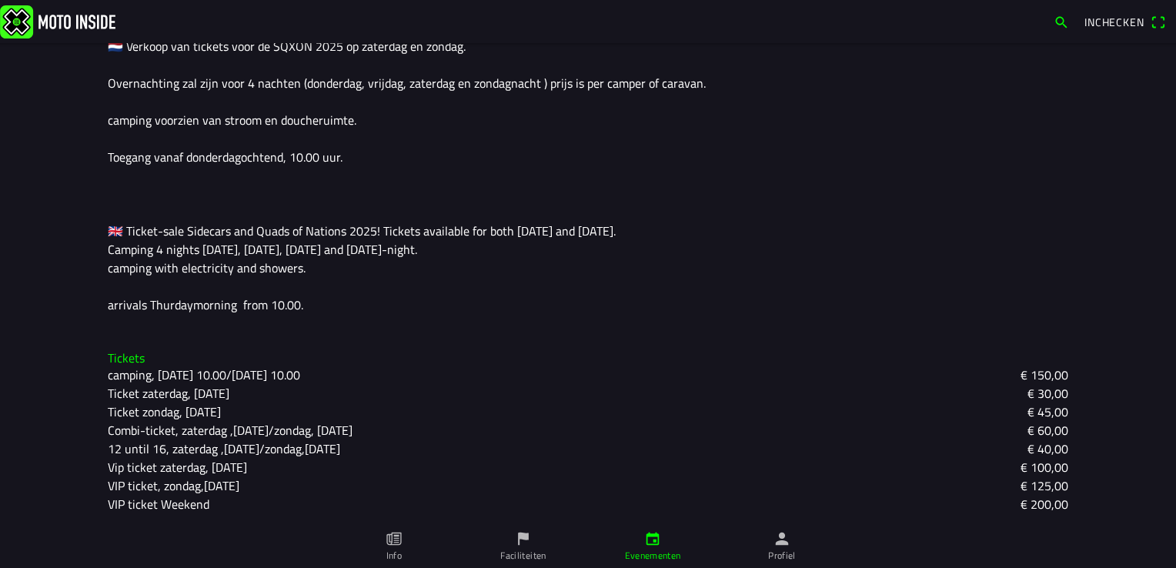
click at [508, 551] on ion-label "Faciliteiten" at bounding box center [522, 556] width 45 height 14
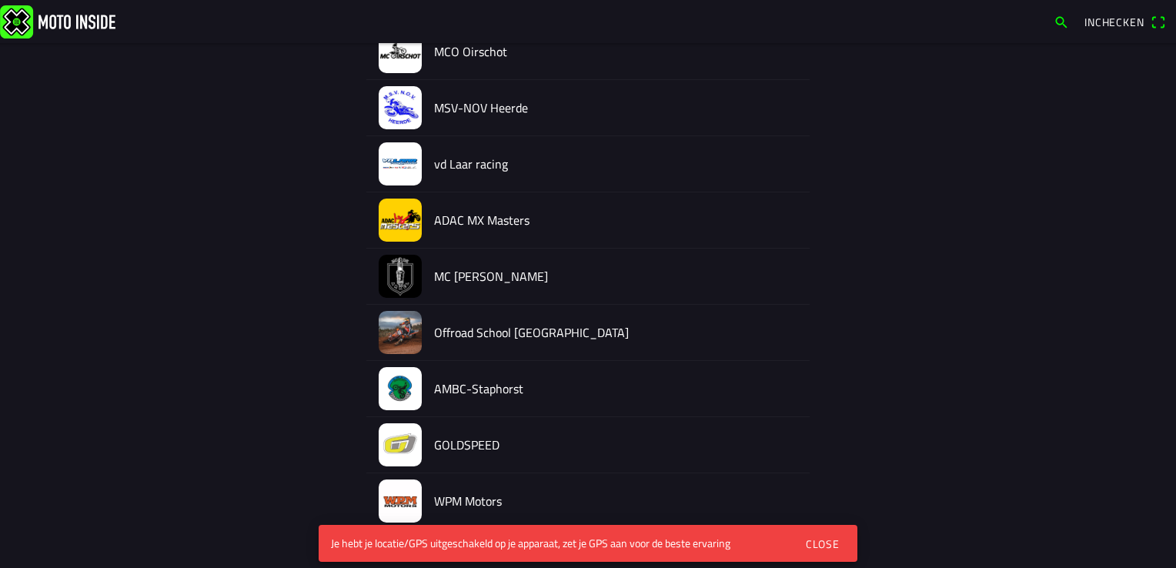
scroll to position [1272, 0]
click at [402, 100] on img at bounding box center [400, 108] width 43 height 43
